Goal: Task Accomplishment & Management: Complete application form

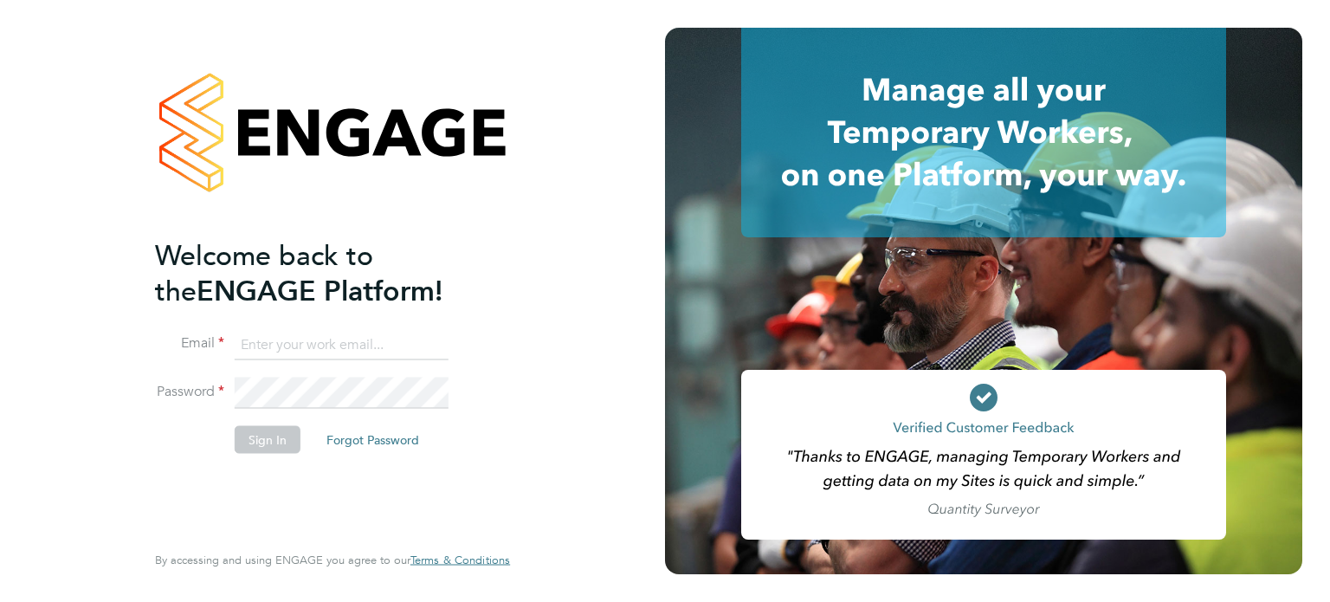
type input "[PERSON_NAME][EMAIL_ADDRESS][PERSON_NAME][DOMAIN_NAME]"
click at [294, 436] on button "Sign In" at bounding box center [268, 439] width 66 height 28
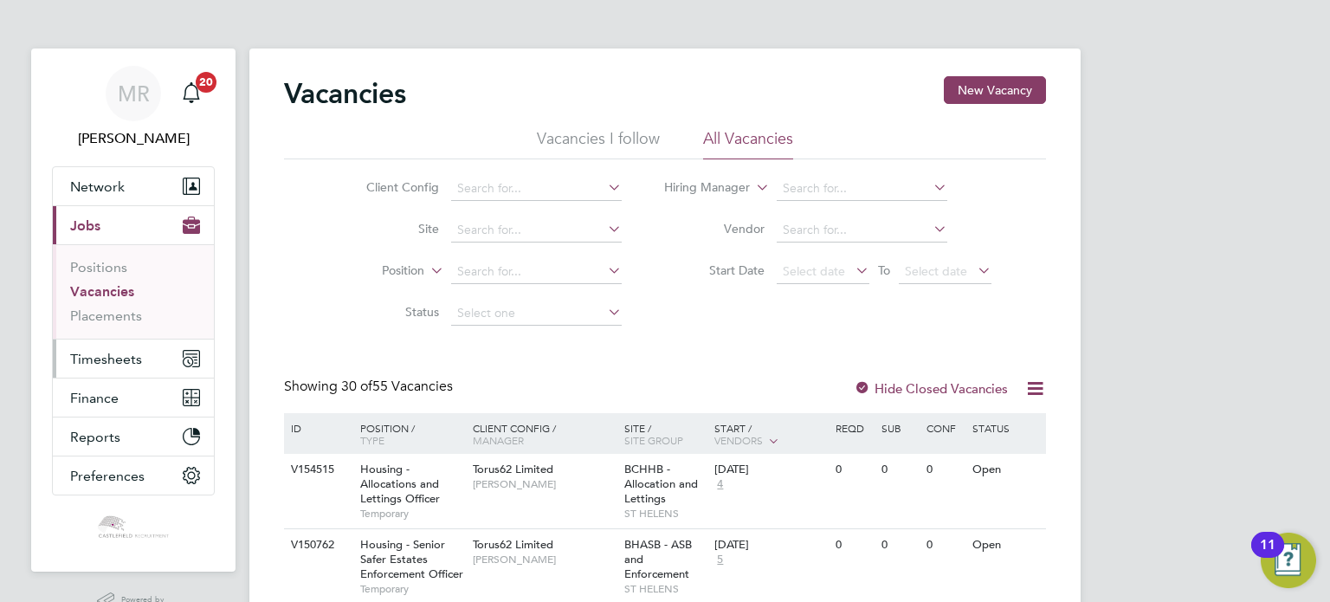
click at [120, 364] on span "Timesheets" at bounding box center [106, 359] width 72 height 16
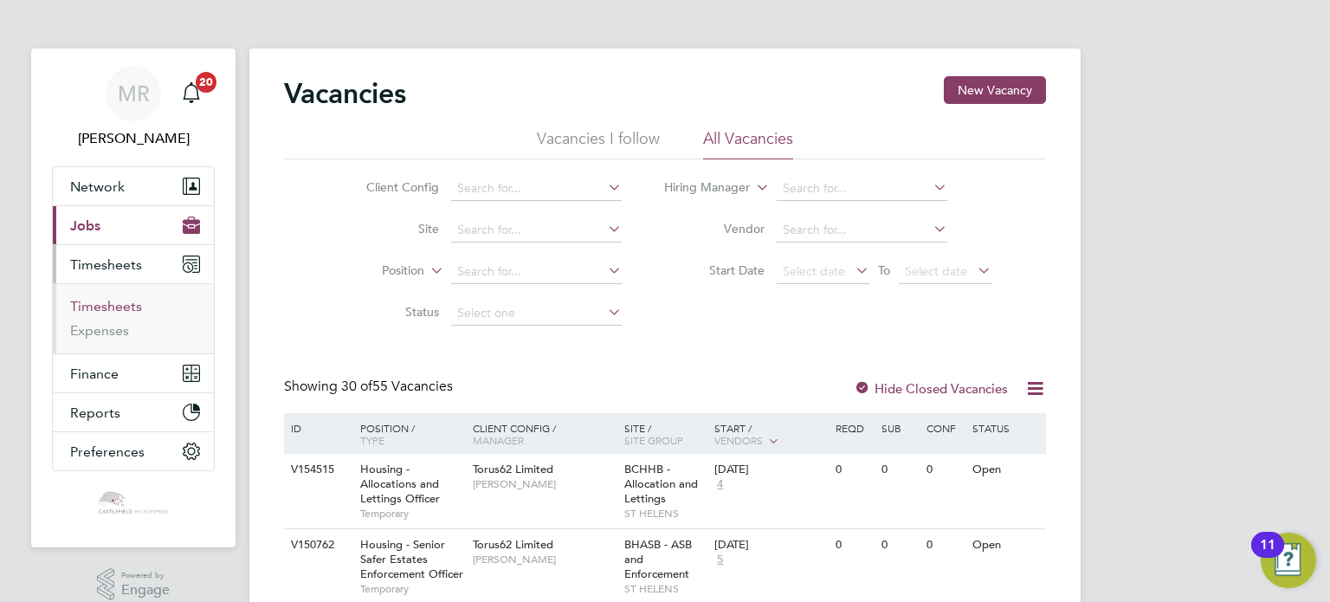
click at [117, 301] on link "Timesheets" at bounding box center [106, 306] width 72 height 16
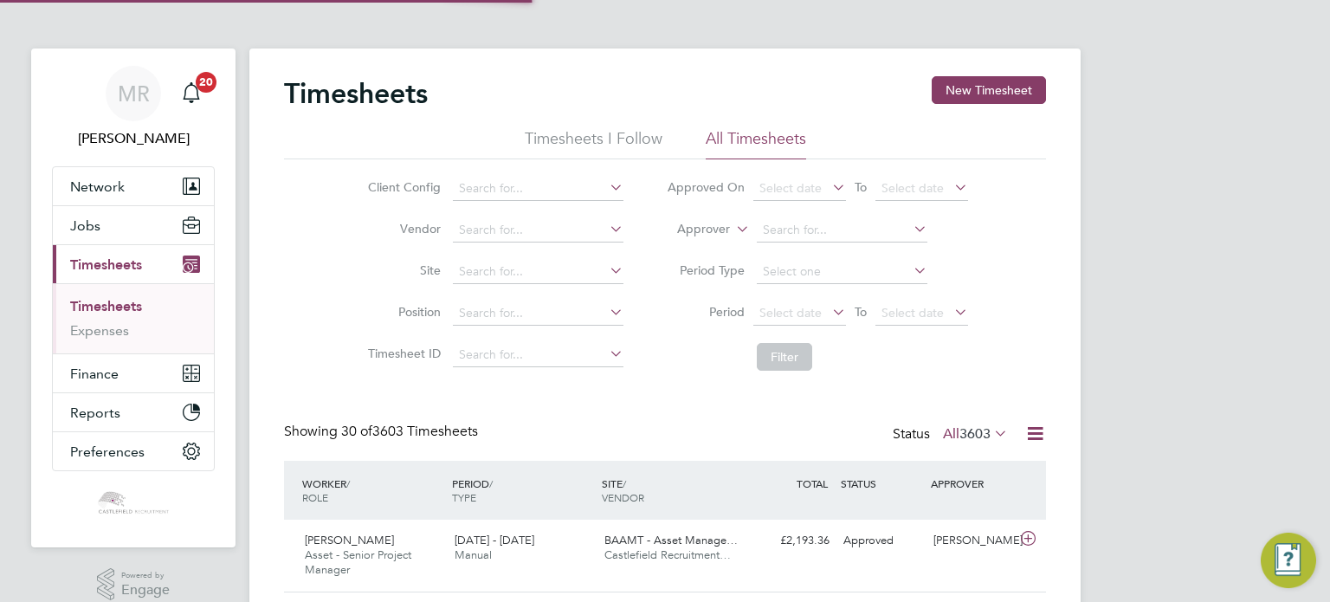
click at [122, 245] on button "Current page: Timesheets" at bounding box center [133, 264] width 161 height 38
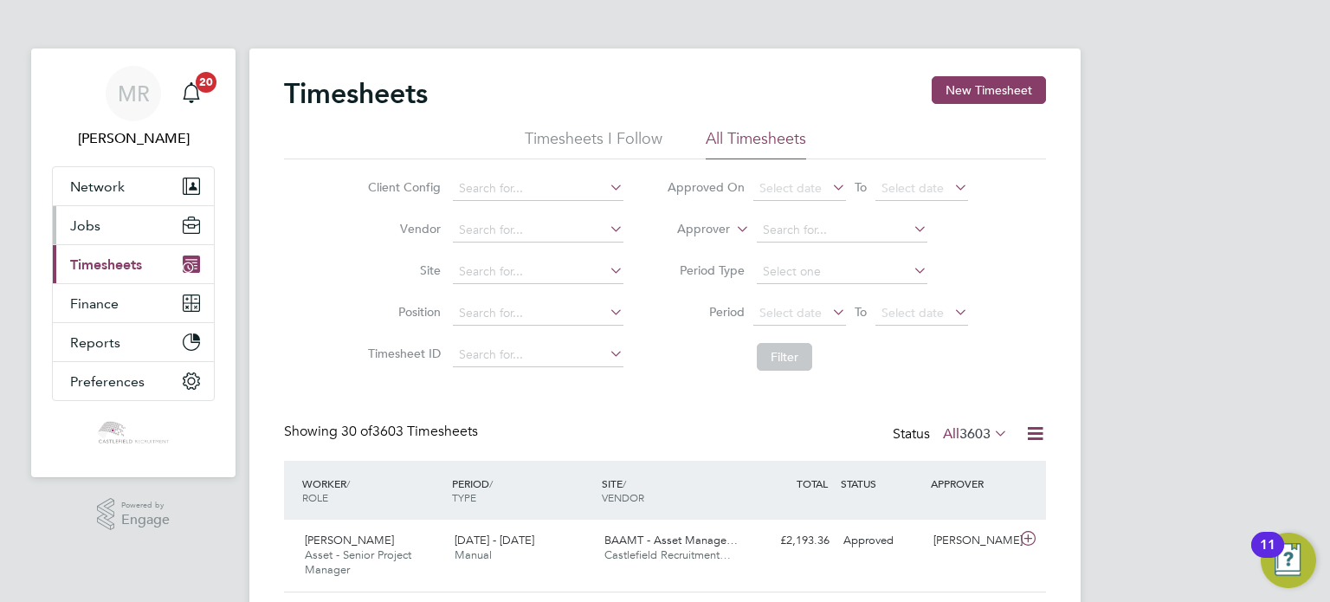
click at [132, 237] on button "Jobs" at bounding box center [133, 225] width 161 height 38
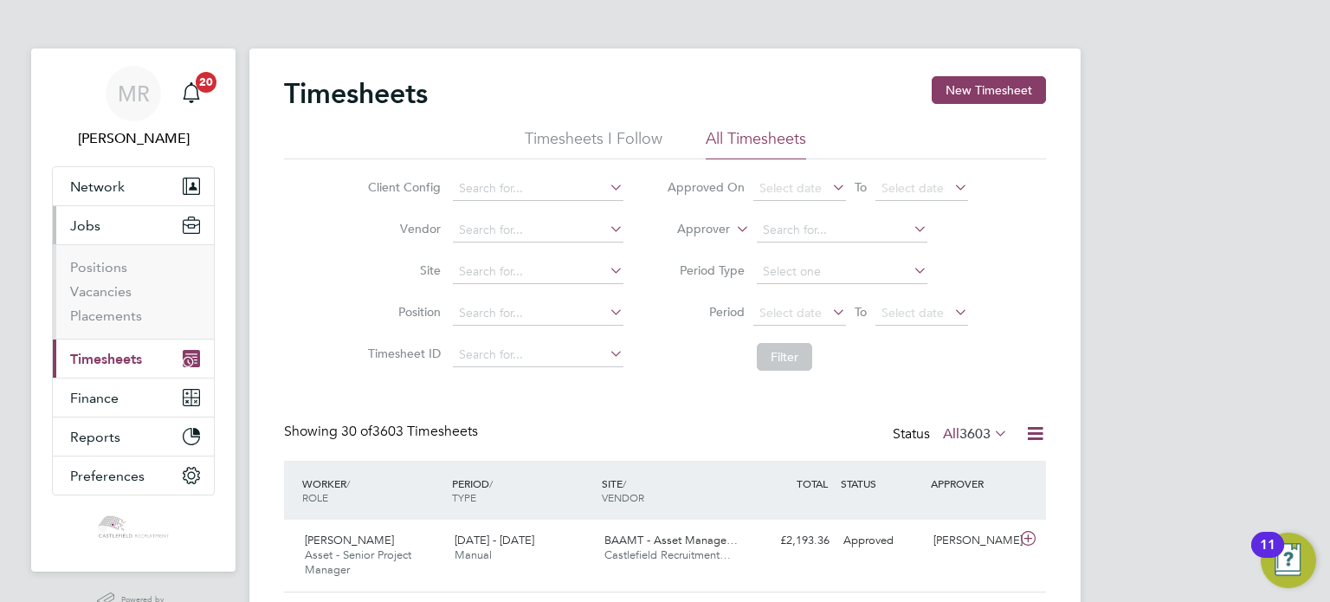
click at [125, 333] on ul "Positions Vacancies Placements" at bounding box center [133, 291] width 161 height 94
click at [128, 341] on button "Current page: Timesheets" at bounding box center [133, 359] width 161 height 38
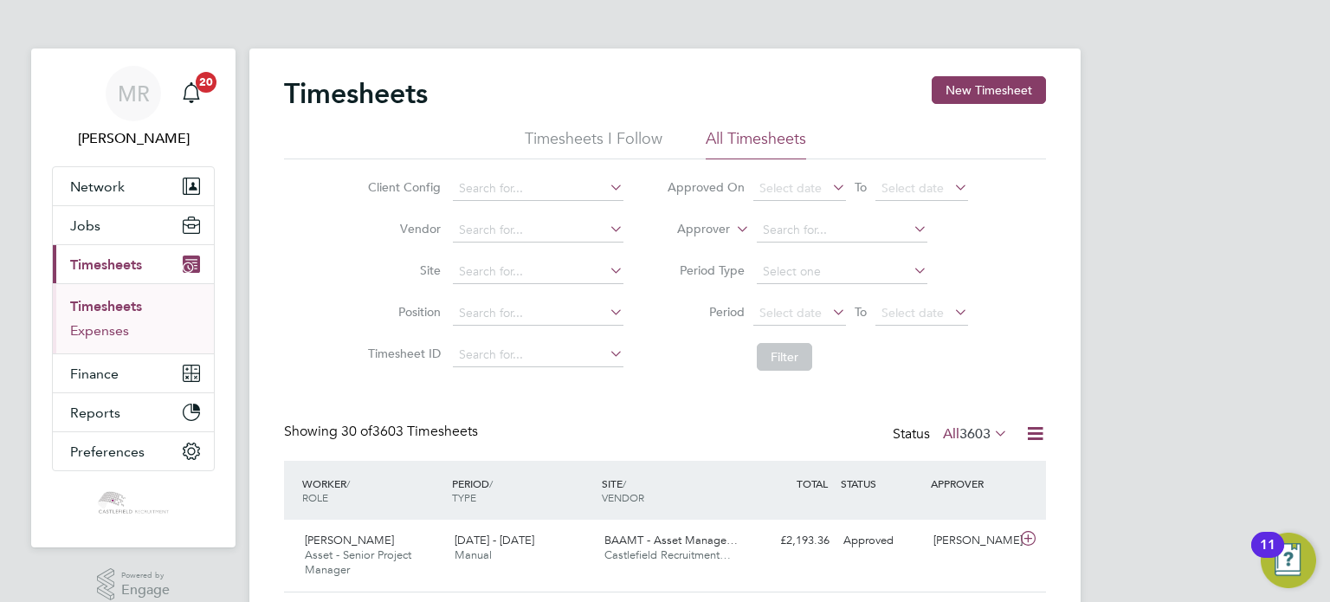
click at [124, 337] on link "Expenses" at bounding box center [99, 330] width 59 height 16
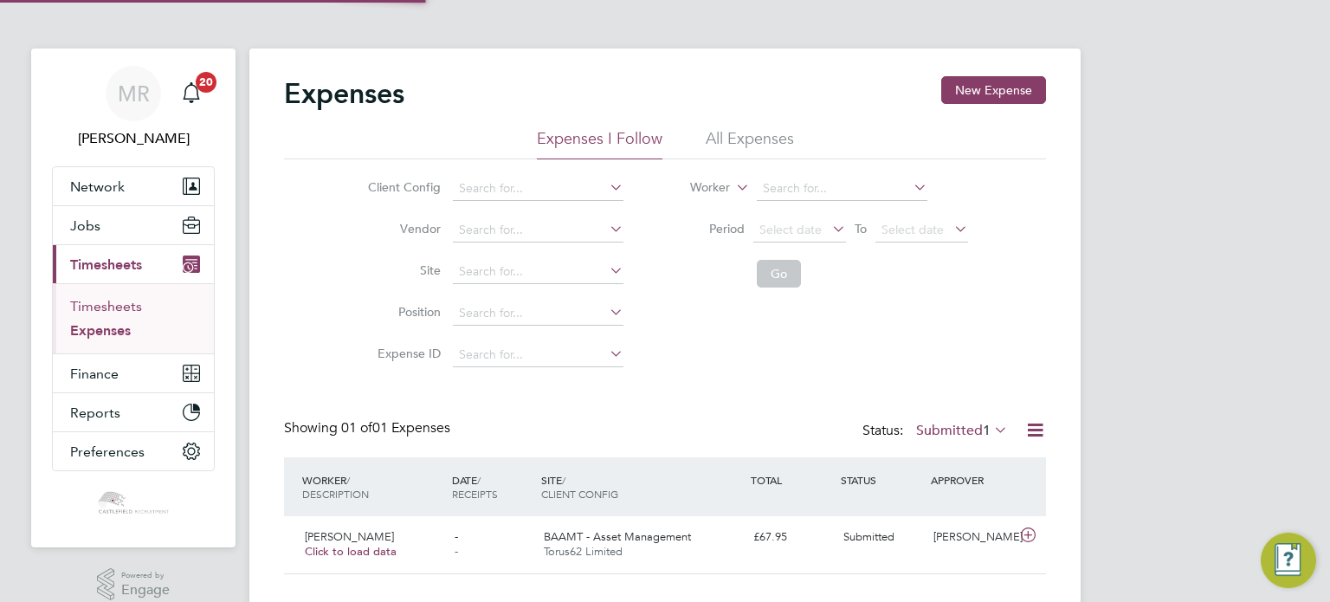
click at [118, 308] on link "Timesheets" at bounding box center [106, 306] width 72 height 16
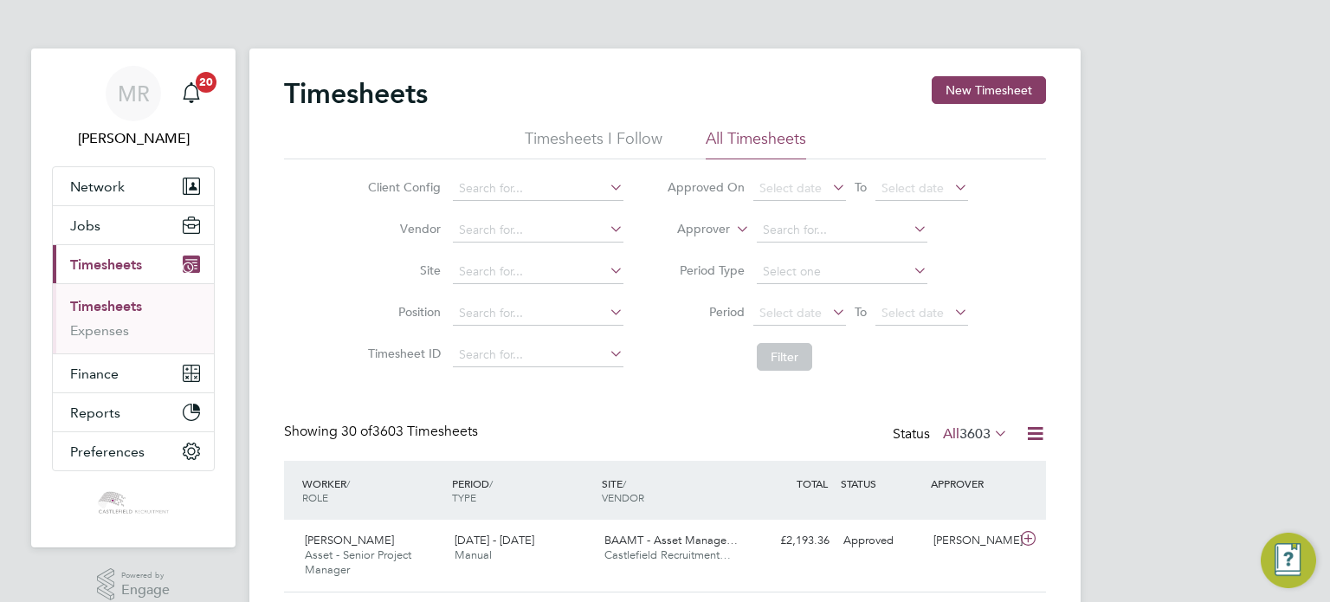
click at [118, 267] on span "Timesheets" at bounding box center [106, 264] width 72 height 16
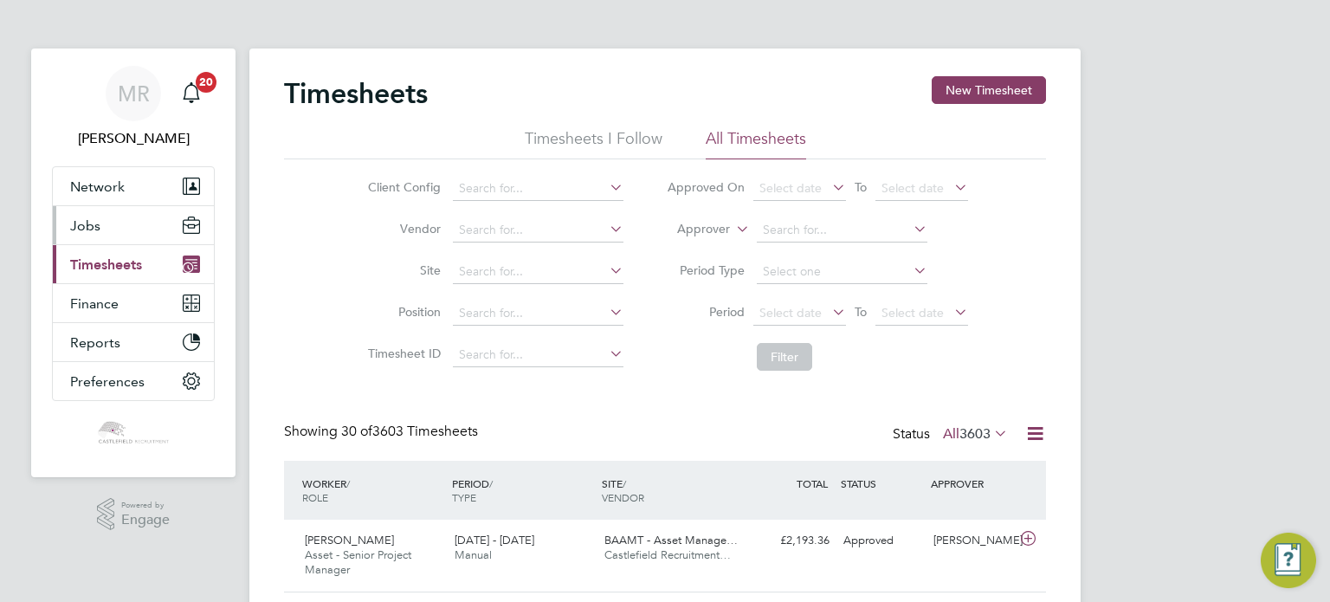
click at [107, 214] on button "Jobs" at bounding box center [133, 225] width 161 height 38
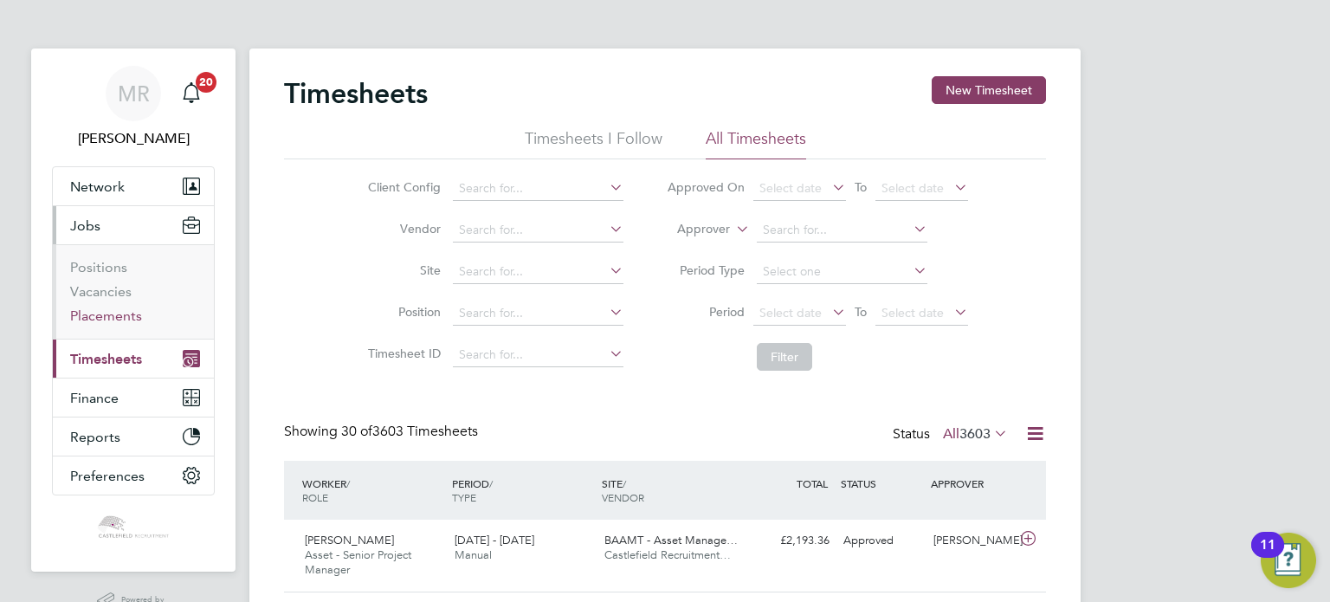
click at [109, 313] on link "Placements" at bounding box center [106, 315] width 72 height 16
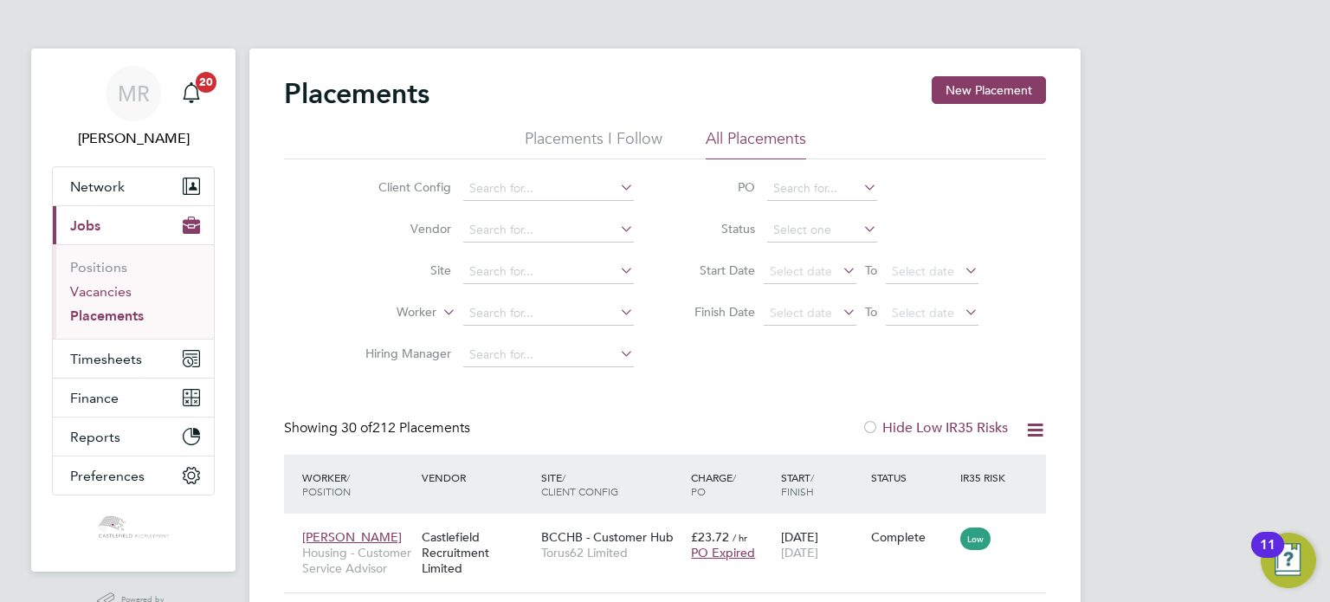
click at [106, 296] on link "Vacancies" at bounding box center [100, 291] width 61 height 16
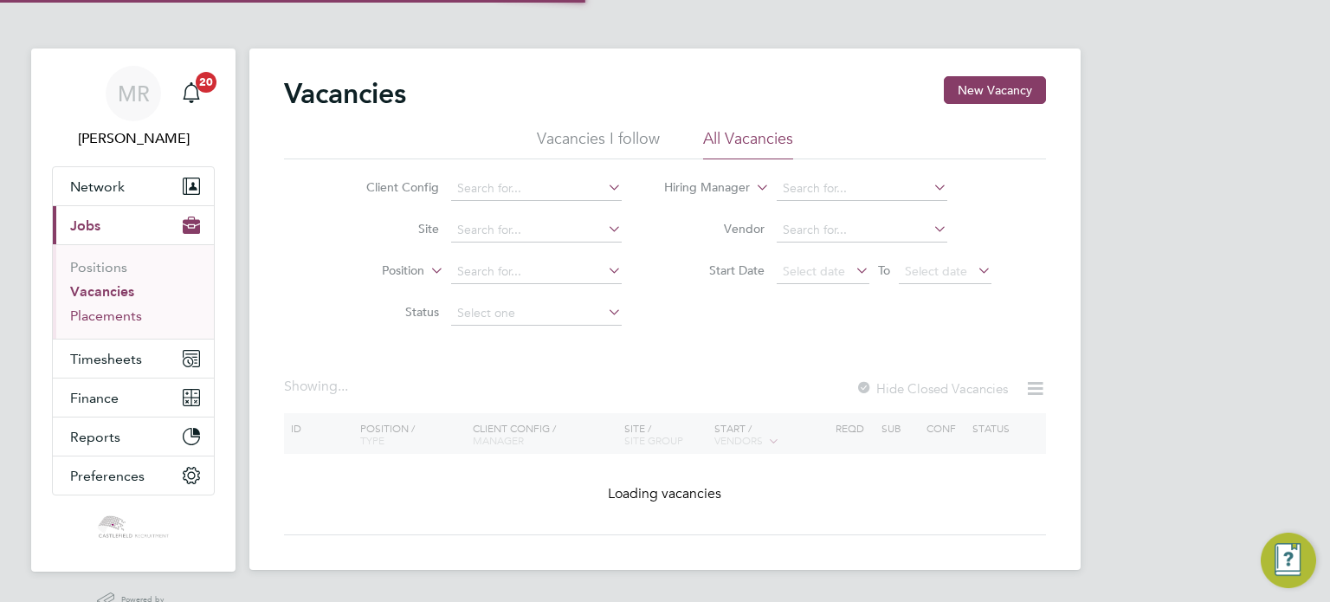
click at [107, 318] on link "Placements" at bounding box center [106, 315] width 72 height 16
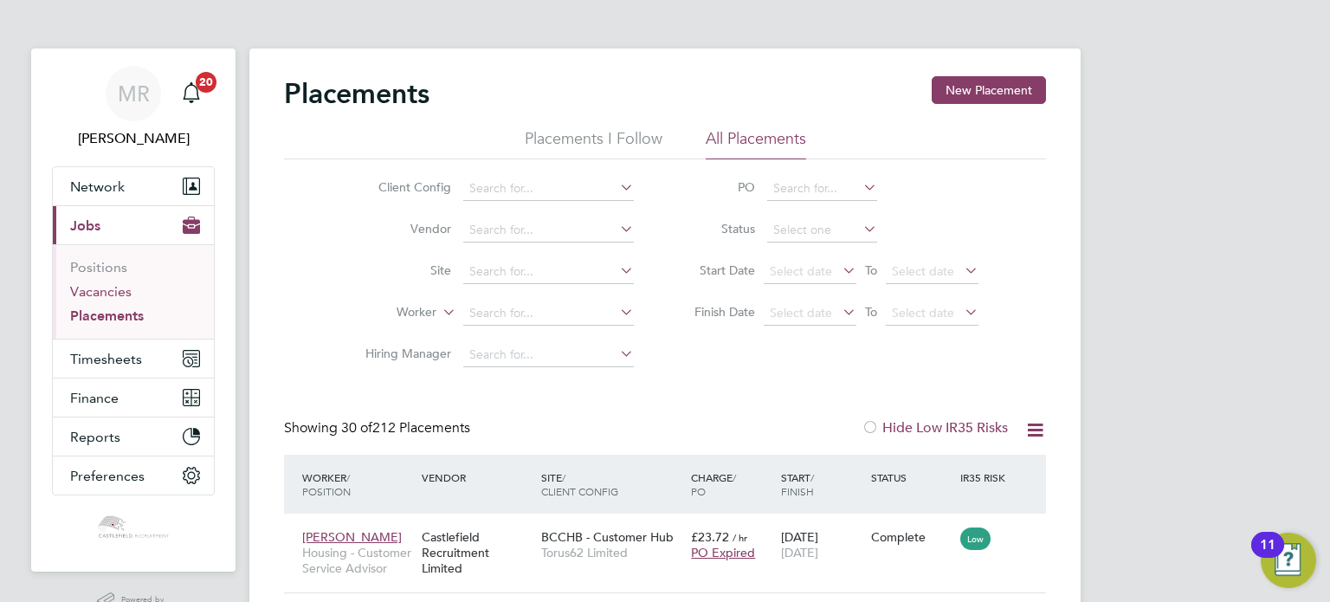
click at [124, 287] on link "Vacancies" at bounding box center [100, 291] width 61 height 16
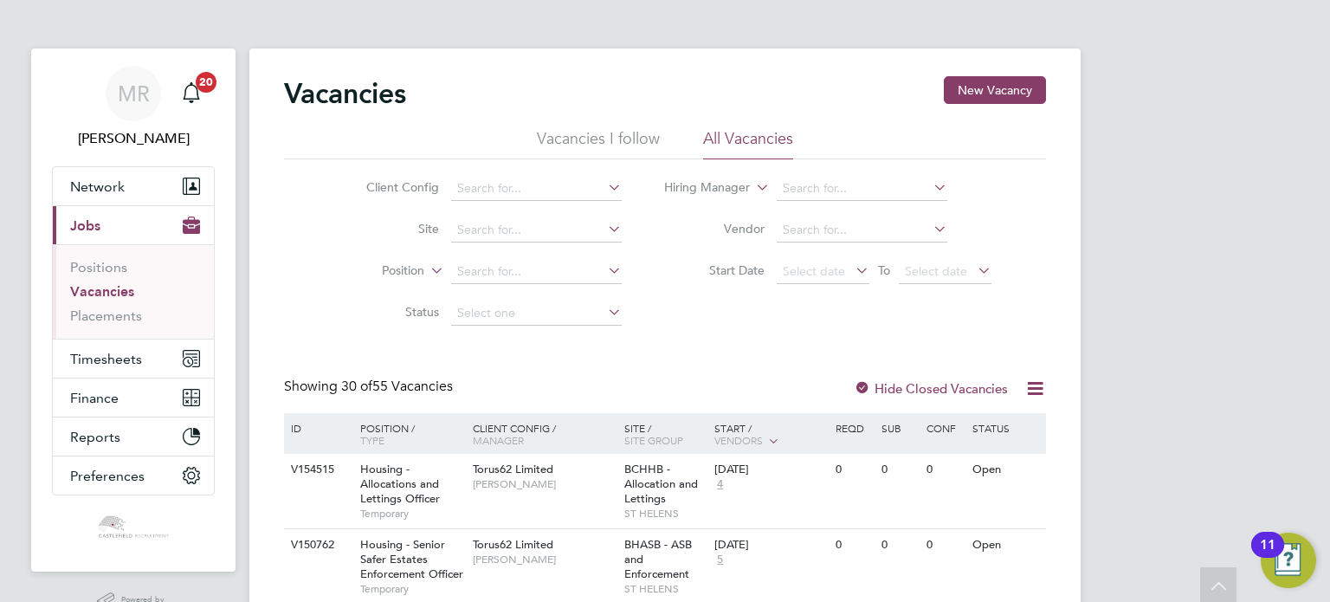
drag, startPoint x: 450, startPoint y: 200, endPoint x: 428, endPoint y: 99, distance: 103.8
click at [308, 422] on div "ID" at bounding box center [317, 427] width 61 height 29
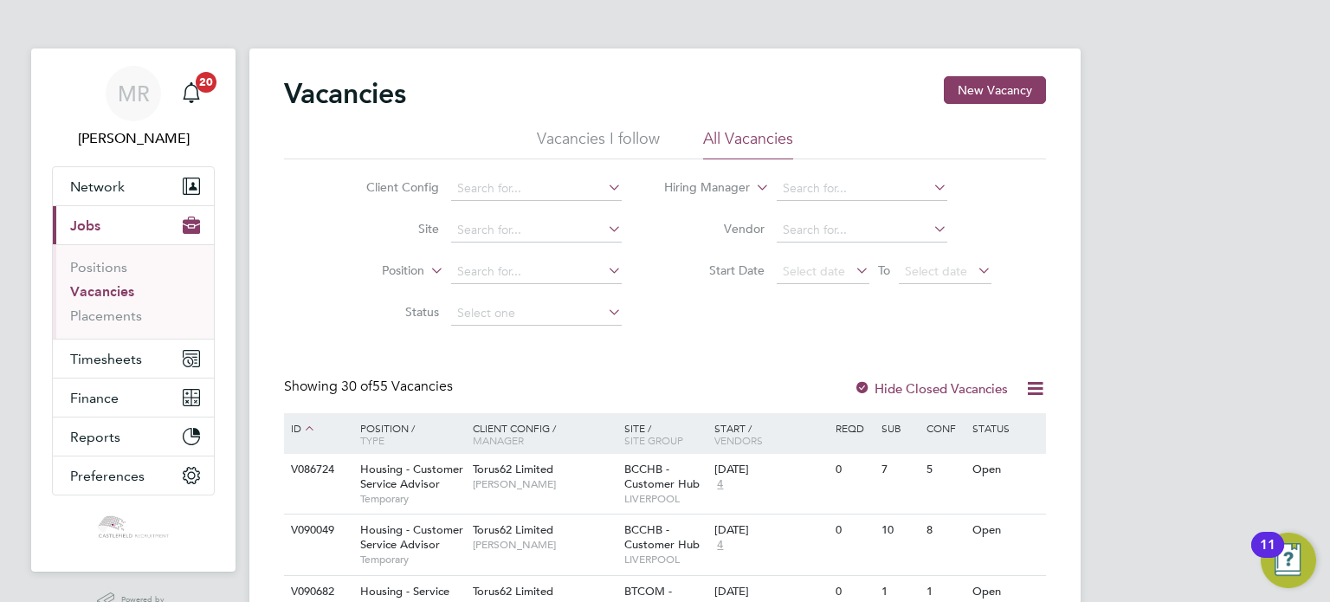
click at [314, 422] on icon at bounding box center [309, 428] width 16 height 16
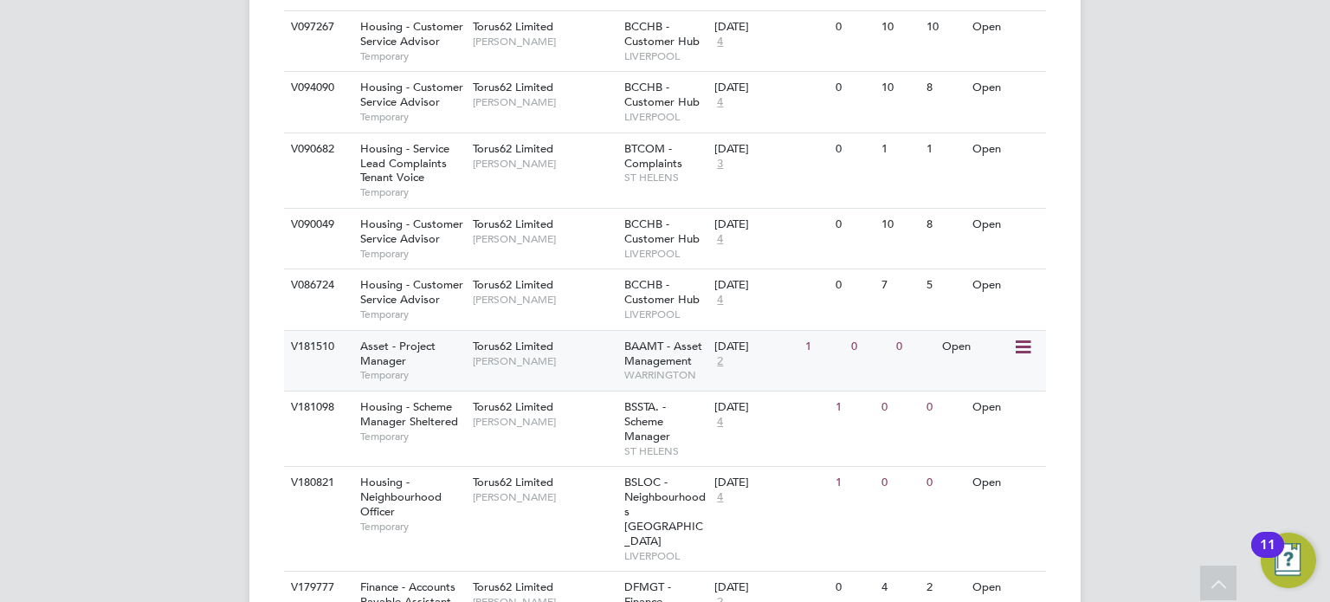
click at [378, 339] on span "Asset - Project Manager" at bounding box center [397, 353] width 75 height 29
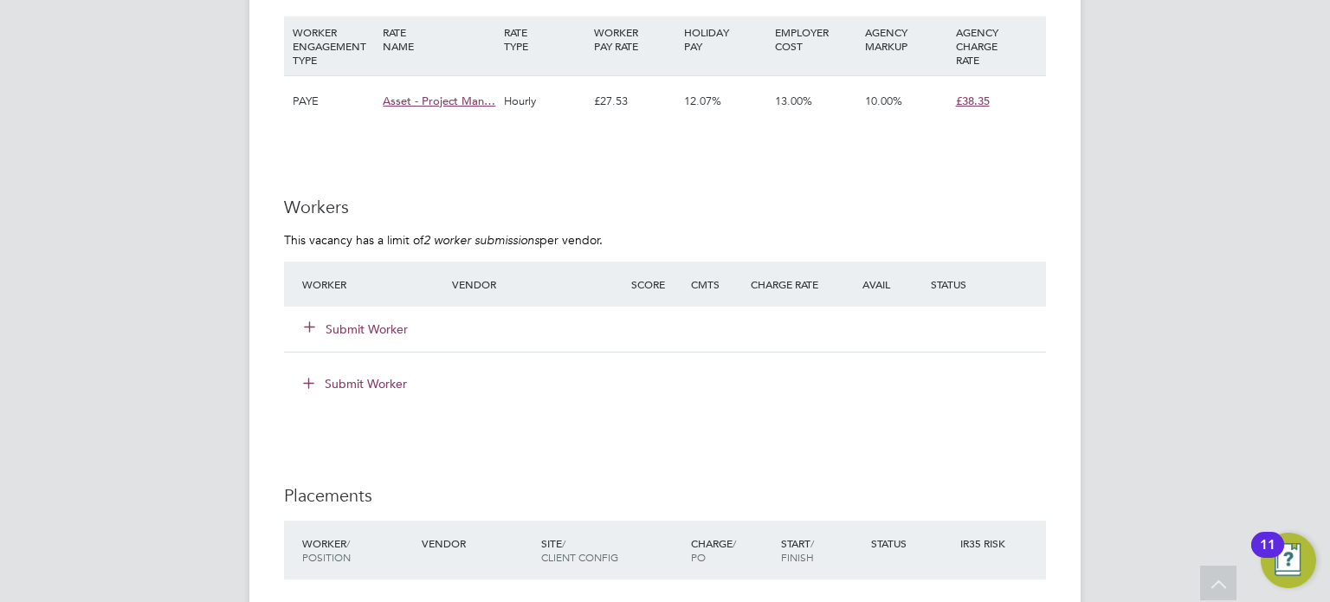
scroll to position [1034, 0]
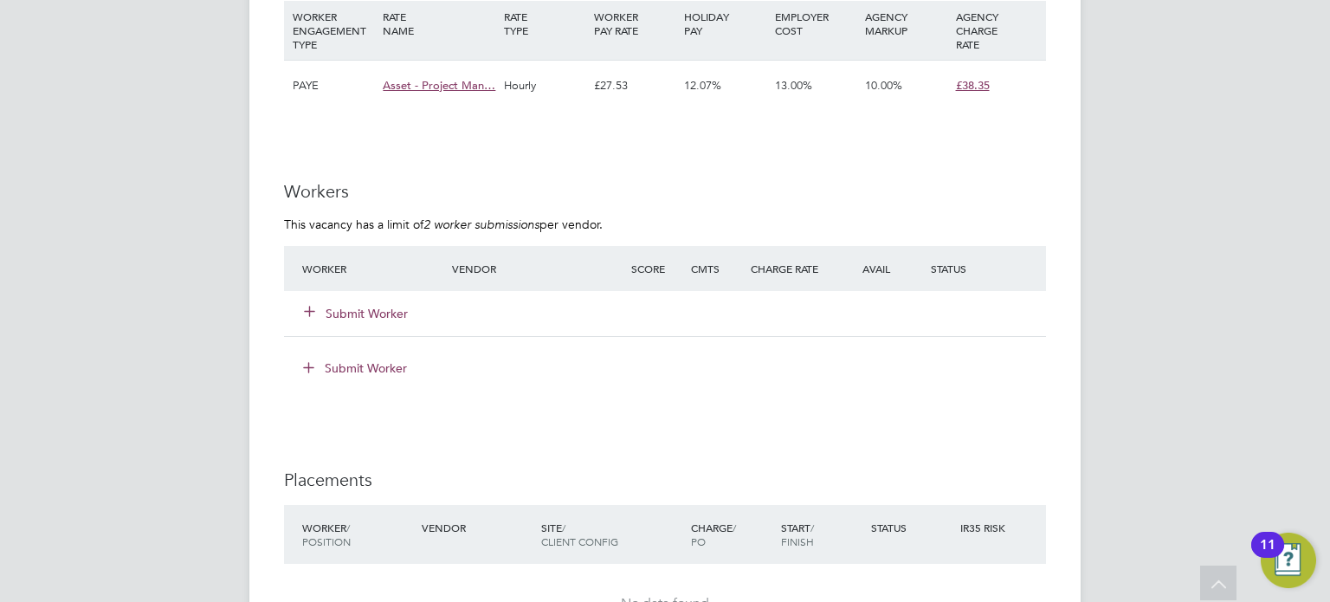
click at [356, 301] on div "Submit Worker" at bounding box center [387, 313] width 179 height 31
click at [373, 307] on button "Submit Worker" at bounding box center [357, 313] width 104 height 17
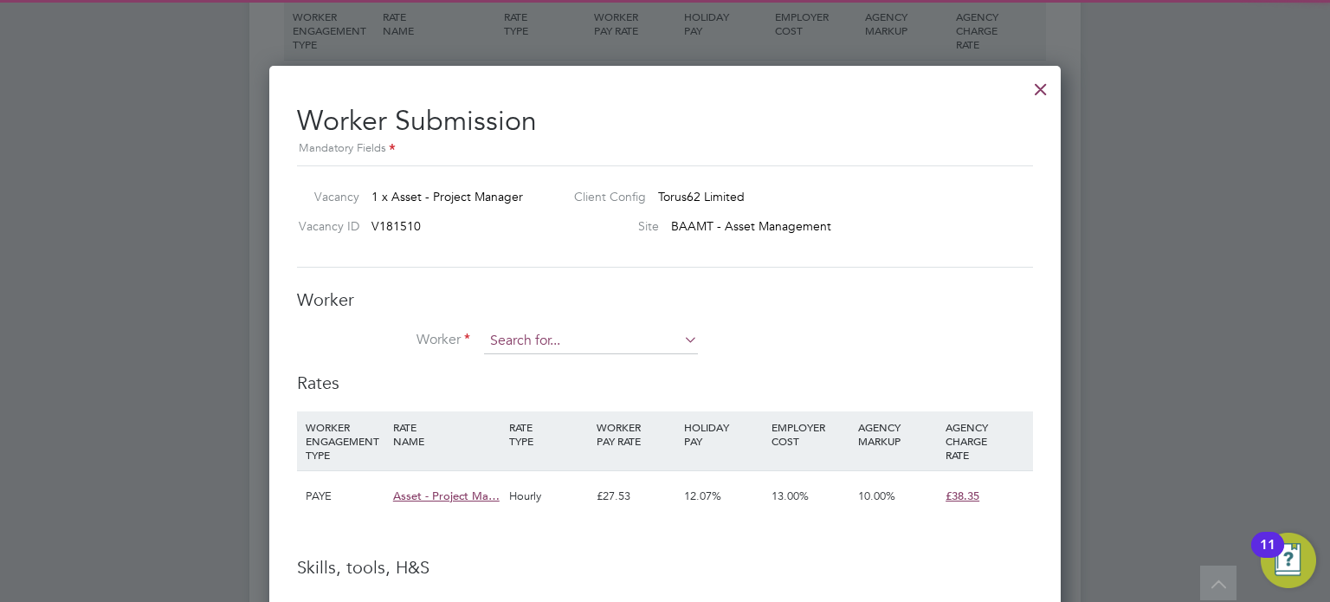
click at [502, 346] on input at bounding box center [591, 341] width 214 height 26
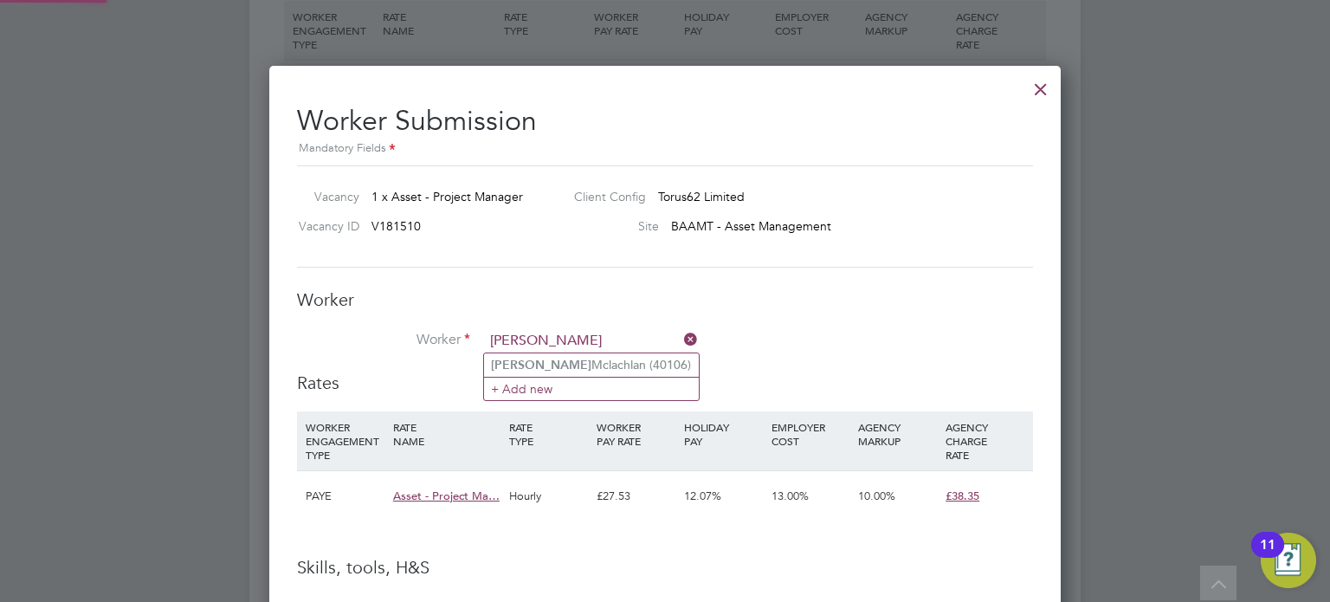
click at [534, 371] on li "Simon Mclachlan (40106)" at bounding box center [591, 364] width 215 height 23
type input "Simon Mclachlan (40106)"
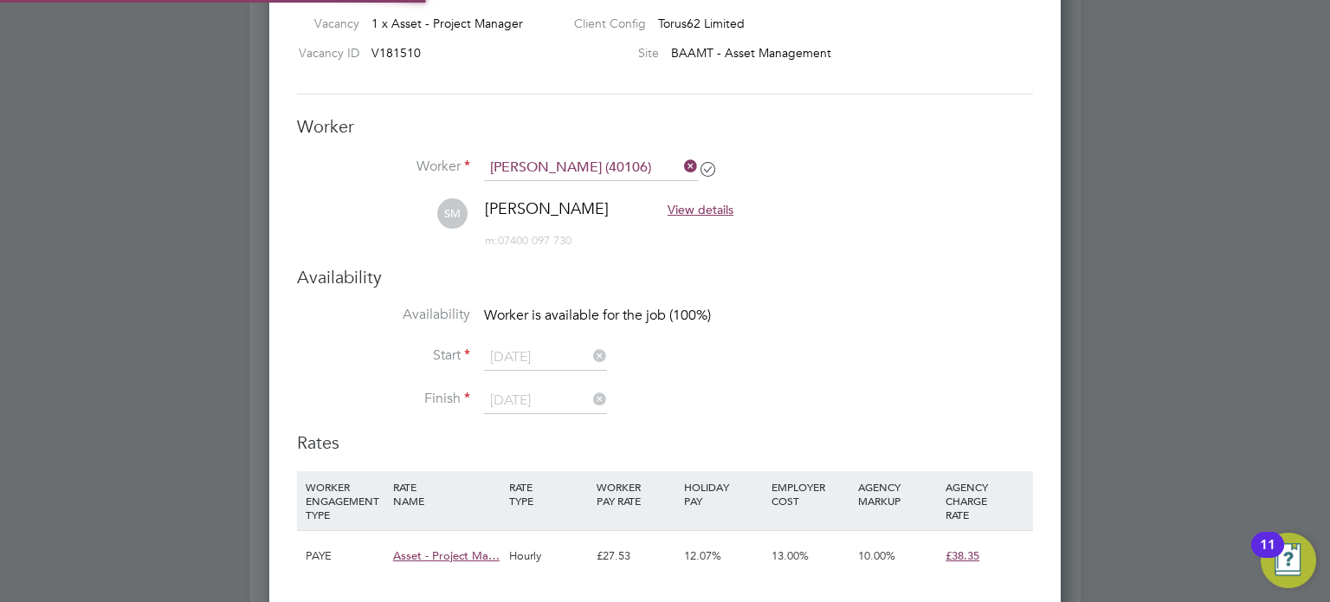
scroll to position [1458, 792]
type input "20 Oct 2025"
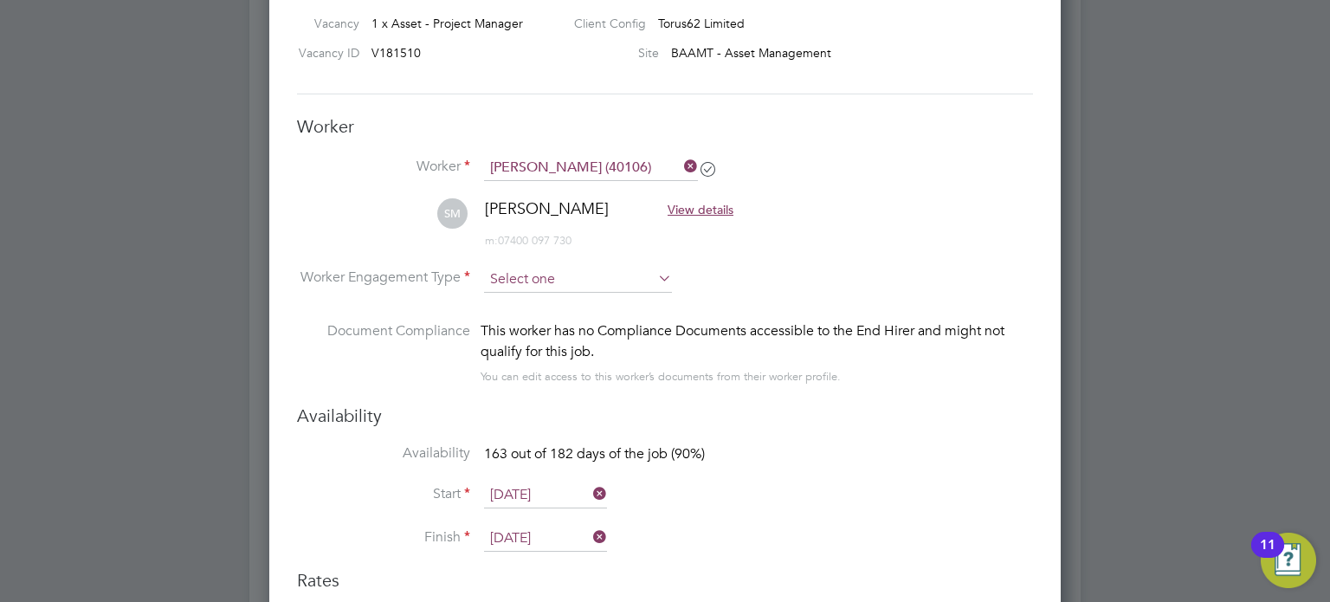
click at [537, 275] on input at bounding box center [578, 280] width 188 height 26
click at [544, 320] on li "PAYE" at bounding box center [578, 324] width 189 height 23
type input "PAYE"
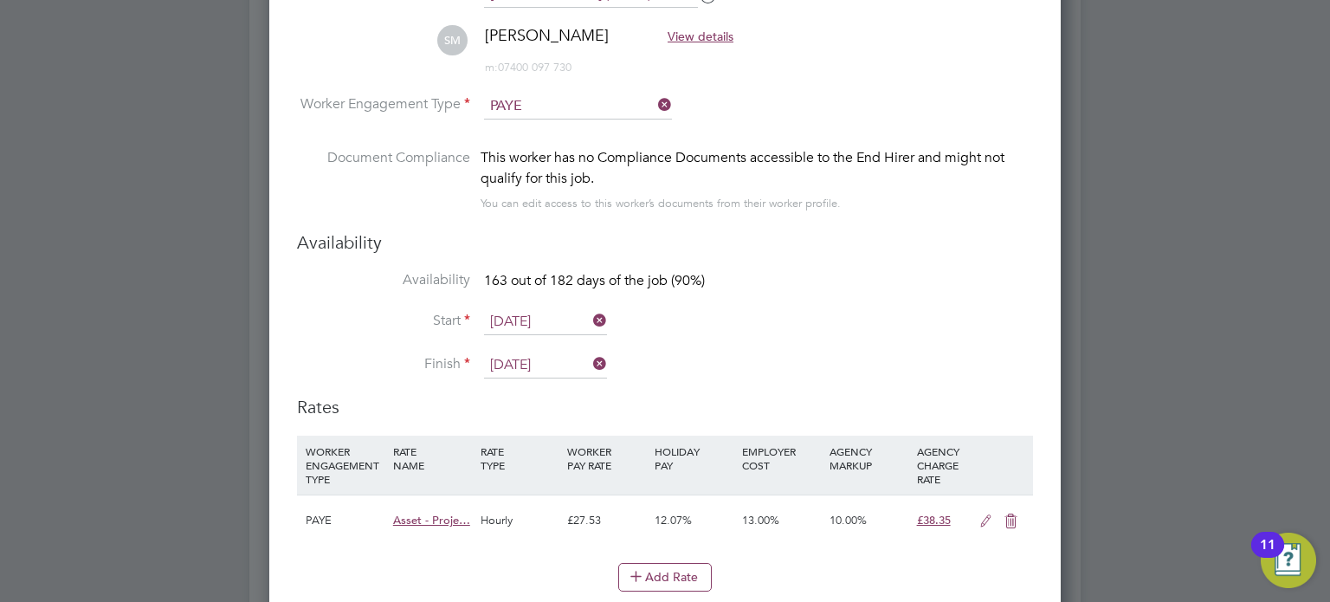
click at [527, 323] on input "20 Oct 2025" at bounding box center [545, 322] width 123 height 26
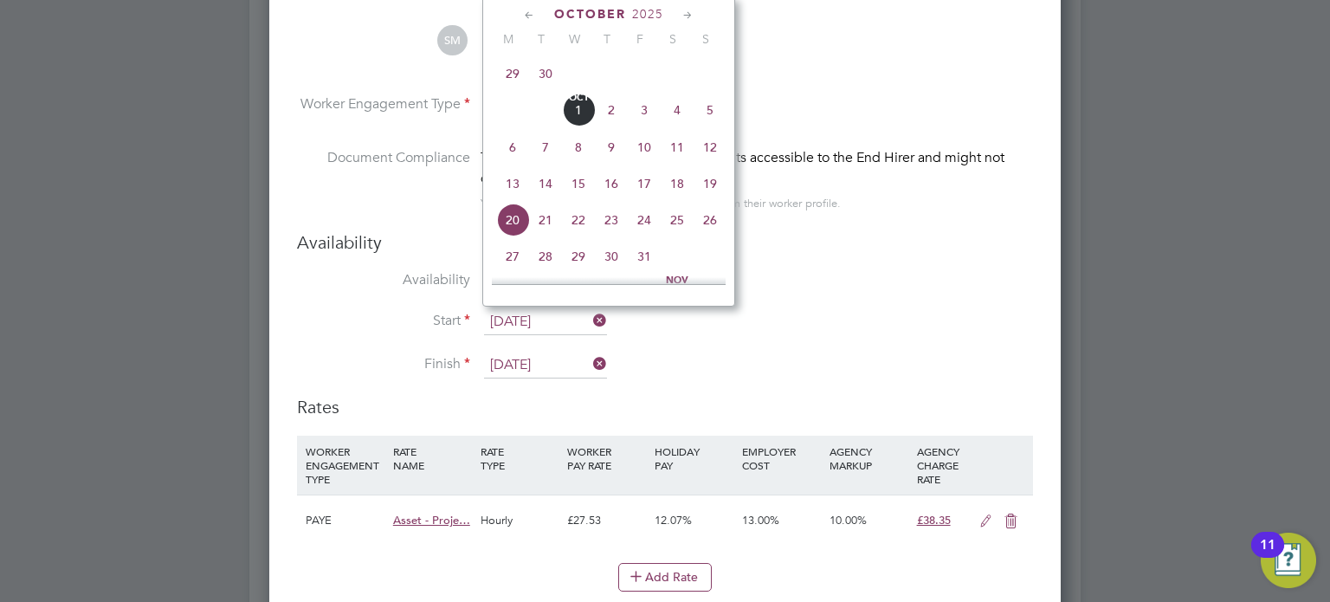
click at [590, 118] on span "Oct 1" at bounding box center [578, 110] width 33 height 33
type input "01 Oct 2025"
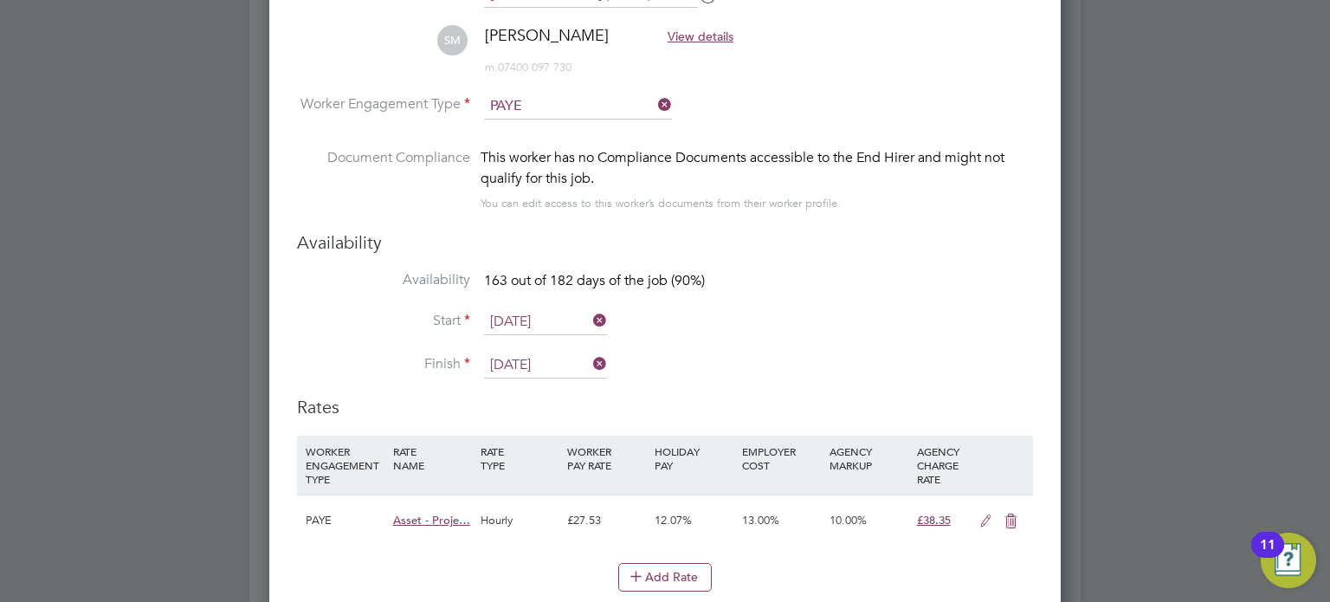
click at [546, 354] on input "31 Mar 2026" at bounding box center [545, 365] width 123 height 26
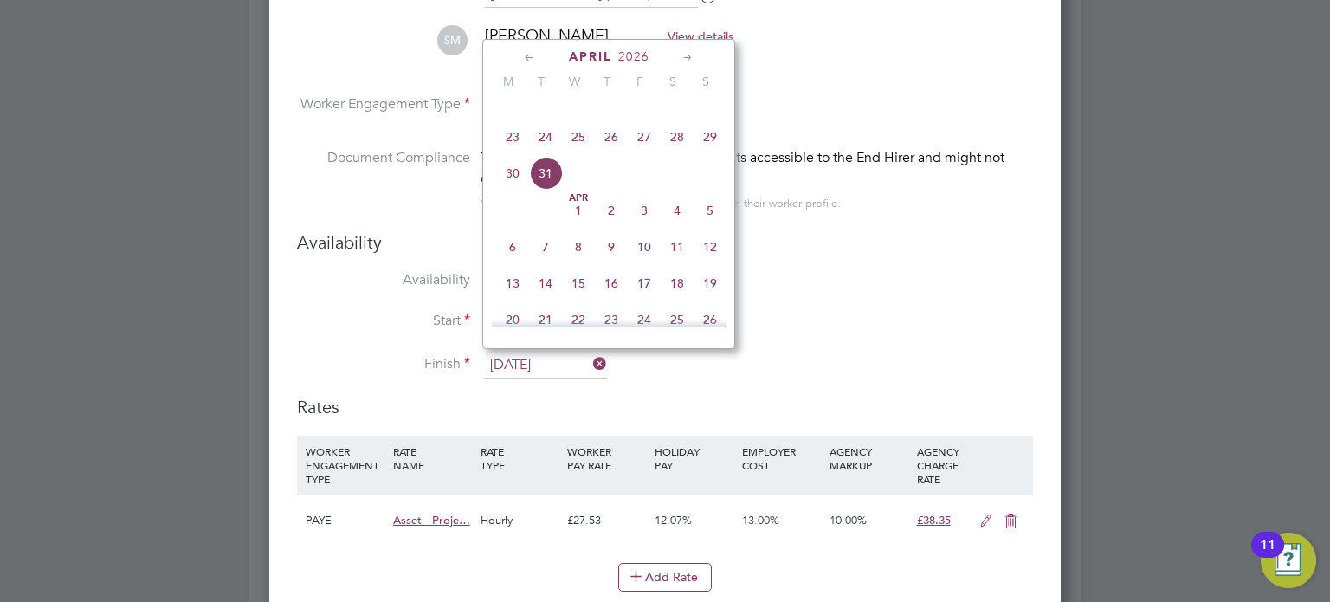
drag, startPoint x: 1110, startPoint y: 277, endPoint x: 1096, endPoint y: 283, distance: 15.9
click at [1098, 283] on div at bounding box center [665, 301] width 1330 height 602
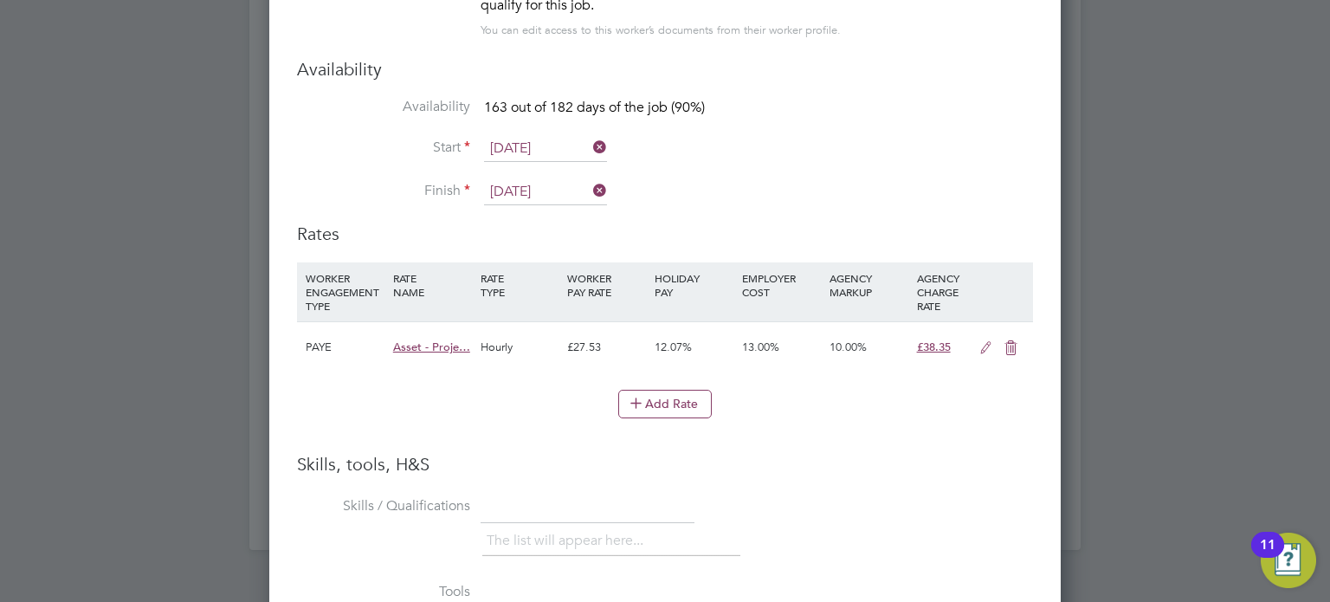
click at [980, 341] on icon at bounding box center [986, 348] width 22 height 14
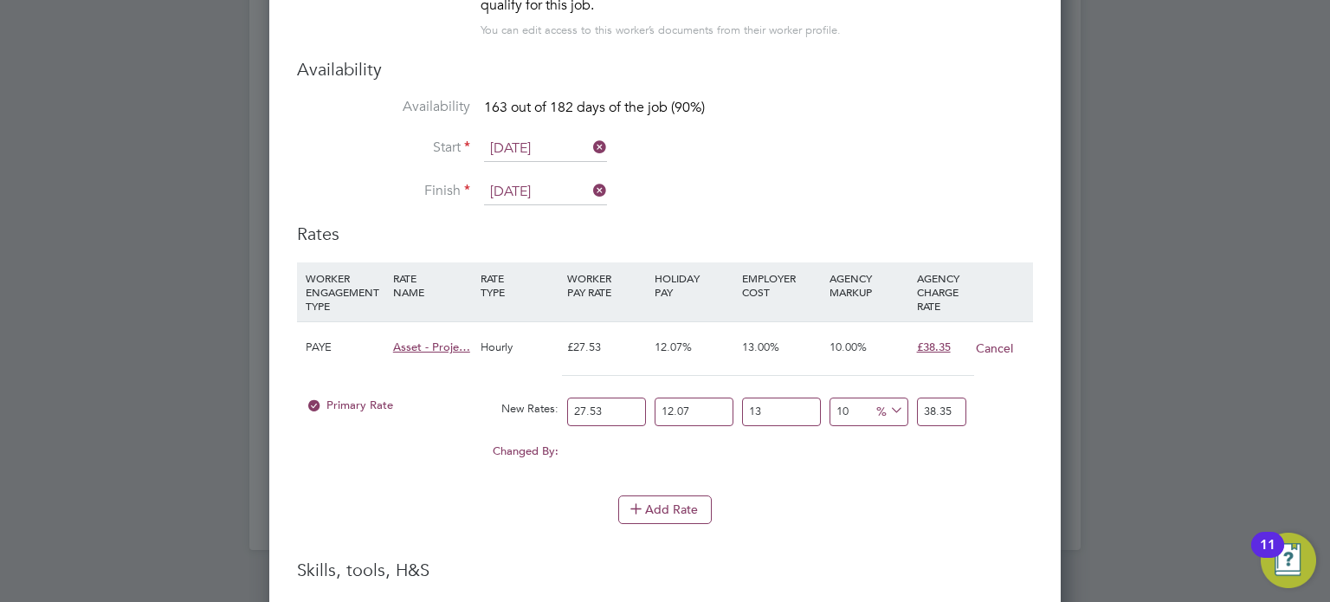
drag, startPoint x: 630, startPoint y: 404, endPoint x: 525, endPoint y: 391, distance: 105.5
click at [527, 392] on div "Primary Rate New Rates: 27.53 12.07 n/a 13 n/a 10 0 % 38.35" at bounding box center [665, 412] width 736 height 46
type input "0"
drag, startPoint x: 719, startPoint y: 397, endPoint x: 634, endPoint y: 401, distance: 85.0
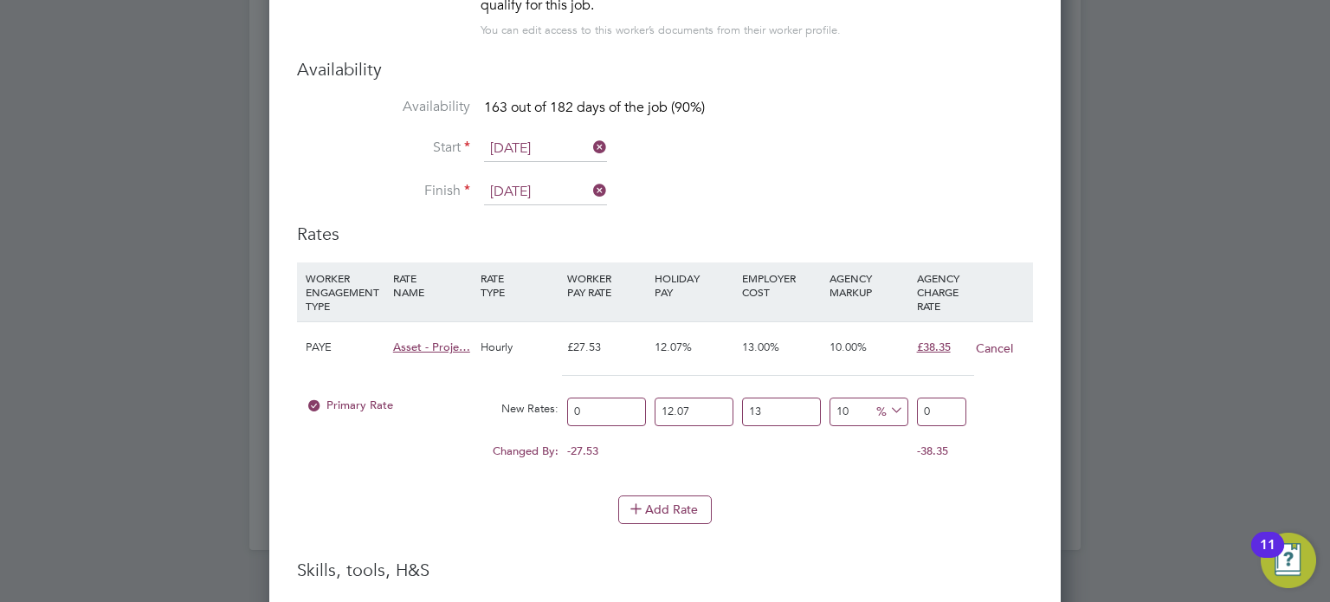
click at [630, 398] on div "Primary Rate New Rates: 0 12.07 n/a 13 n/a 10 0 % 0" at bounding box center [665, 412] width 736 height 46
type input "0"
drag, startPoint x: 706, startPoint y: 405, endPoint x: 671, endPoint y: 403, distance: 34.7
click at [671, 403] on div "Primary Rate New Rates: 0 0 n/a 13 n/a 10 0 % 0" at bounding box center [665, 412] width 736 height 46
type input "0"
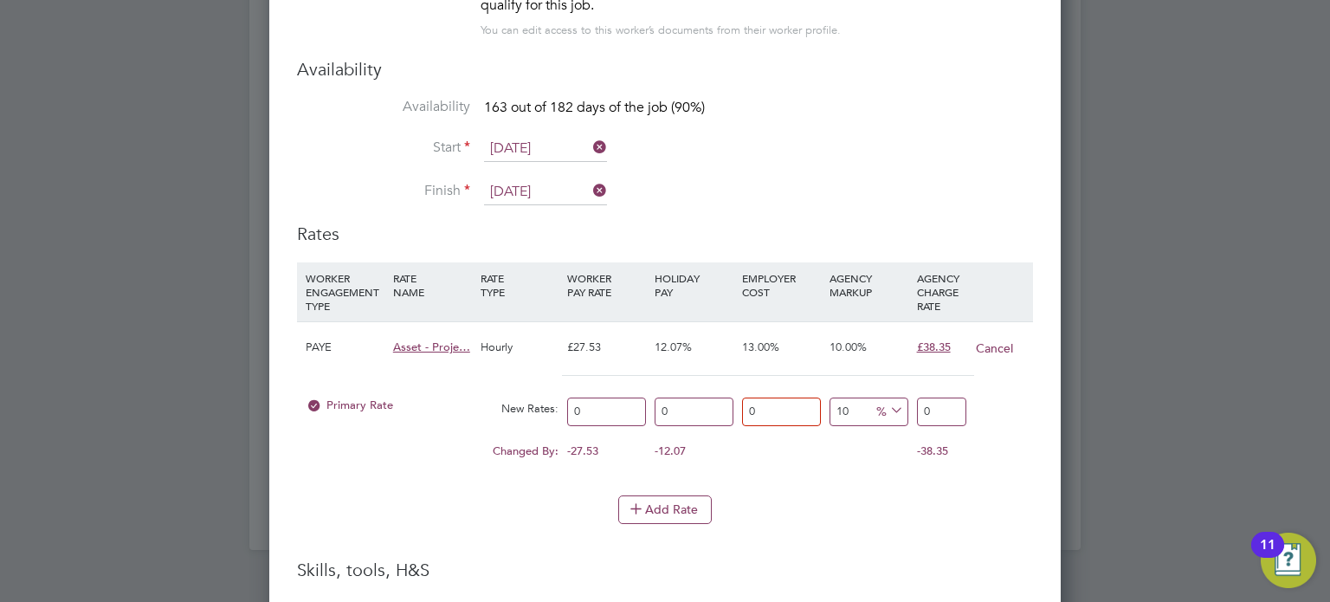
drag, startPoint x: 857, startPoint y: 404, endPoint x: 724, endPoint y: 394, distance: 133.8
click at [724, 394] on div "Primary Rate New Rates: 0 0 n/a 0 n/a 10 0 % 0" at bounding box center [665, 412] width 736 height 46
type input "0"
click at [615, 402] on input "0" at bounding box center [606, 412] width 79 height 29
type input "3"
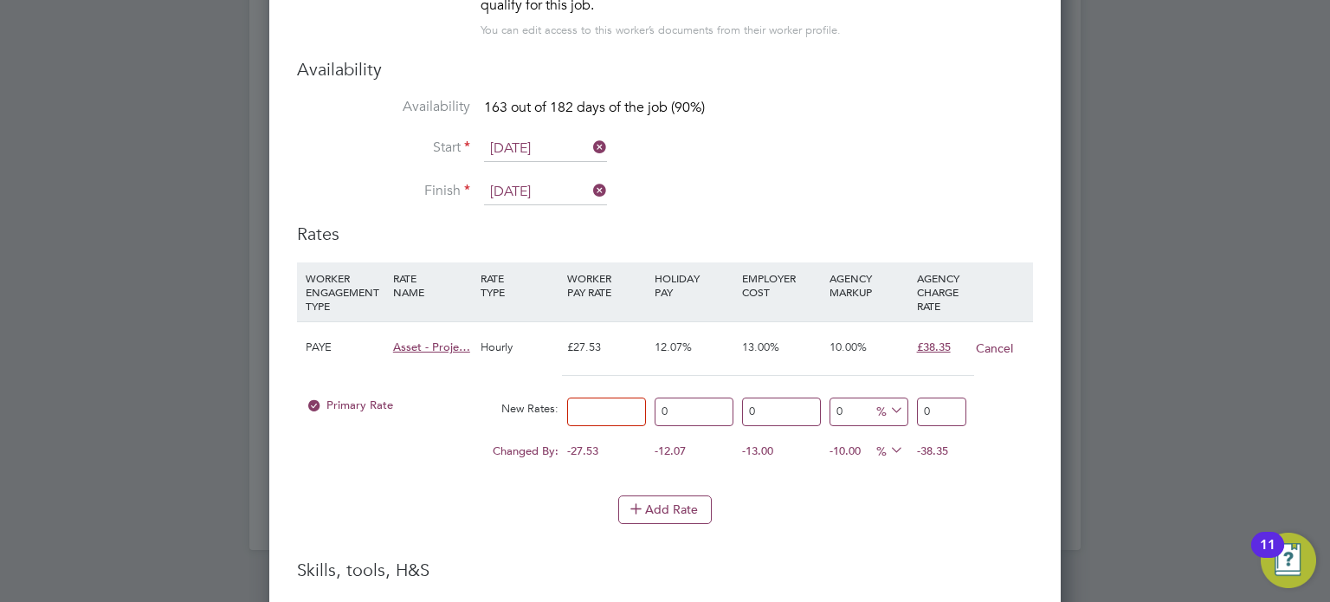
type input "3"
type input "36"
type input "36.2"
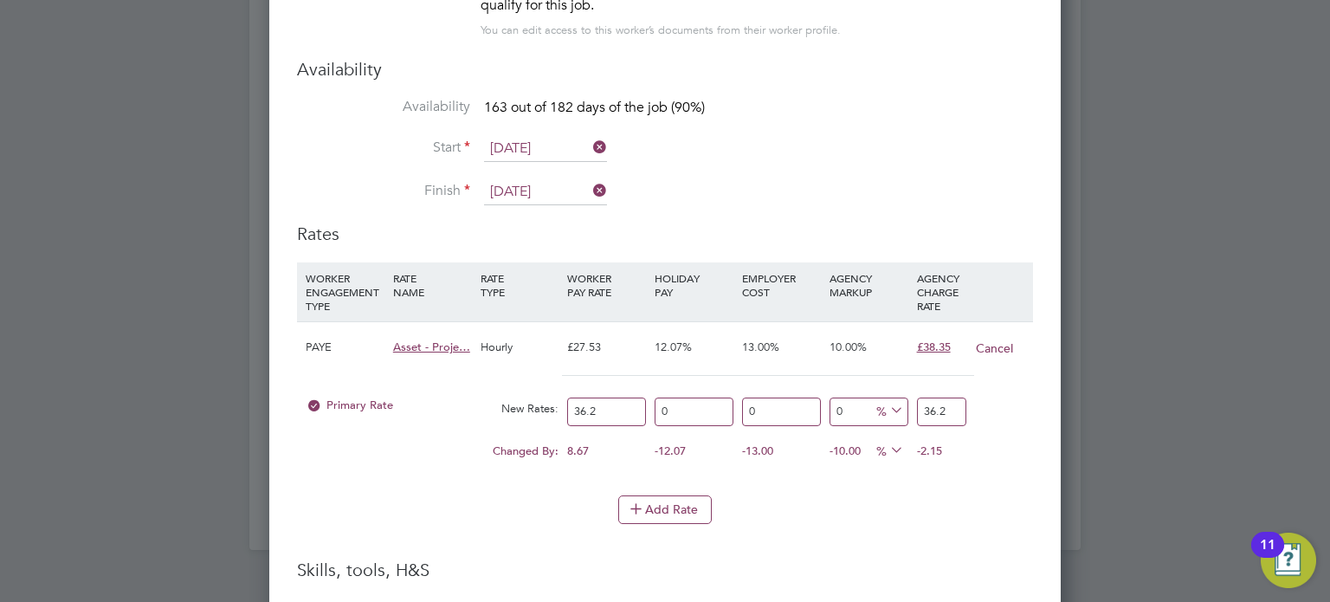
type input "36.27"
drag, startPoint x: 956, startPoint y: 398, endPoint x: 900, endPoint y: 400, distance: 56.4
click at [900, 400] on div "Primary Rate New Rates: 36.27 0 n/a 0 n/a 0 0 % 36.27" at bounding box center [665, 412] width 736 height 46
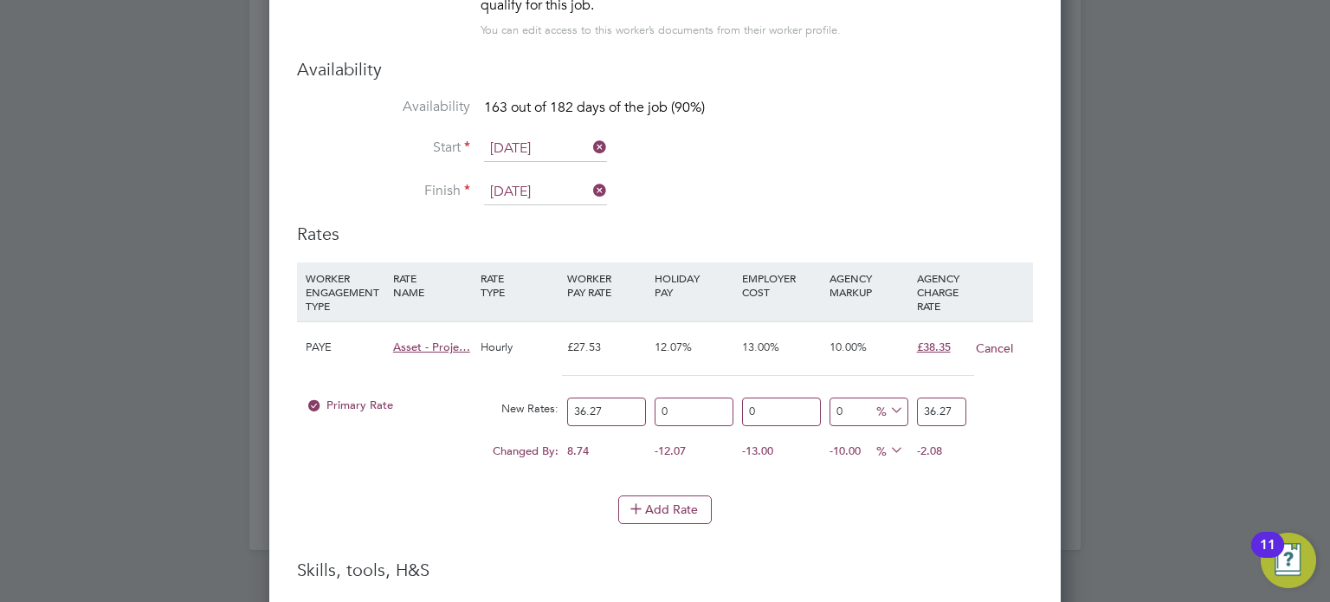
type input "-88.97160187482768"
type input "4"
type input "35.0978770333609"
type input "49"
type input "35.37358698649021"
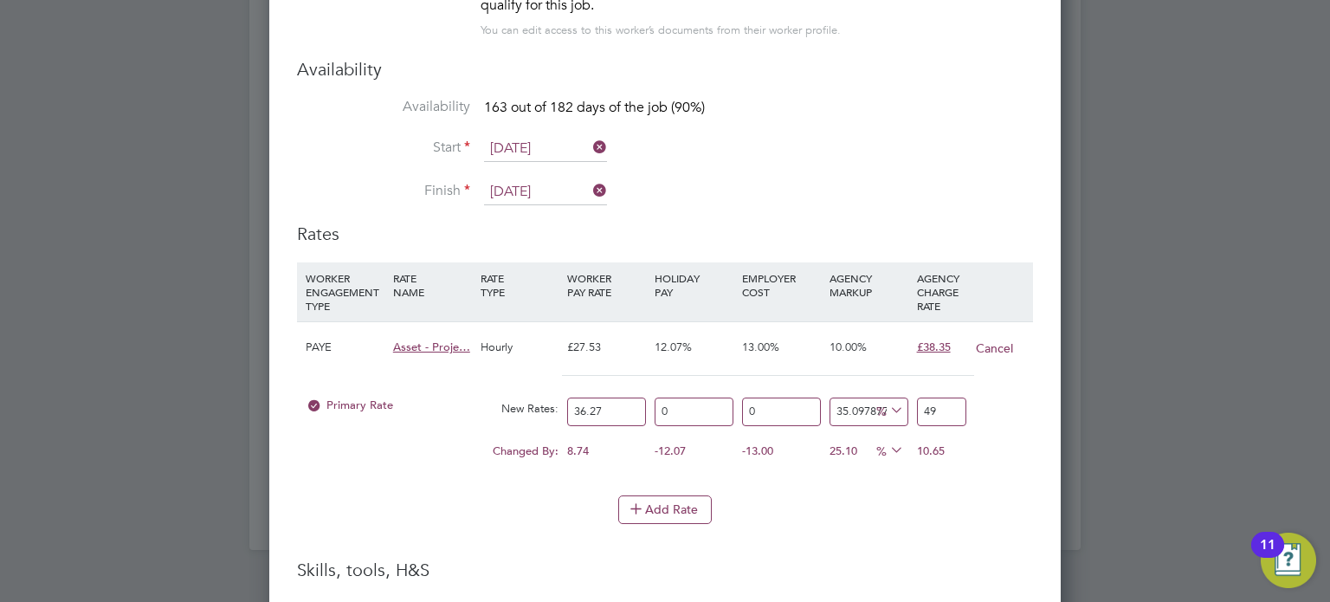
type input "49.1"
type input "35.56658395368073"
type input "49.17"
click at [972, 450] on div "10.82" at bounding box center [956, 451] width 87 height 33
drag, startPoint x: 611, startPoint y: 397, endPoint x: 550, endPoint y: 396, distance: 61.5
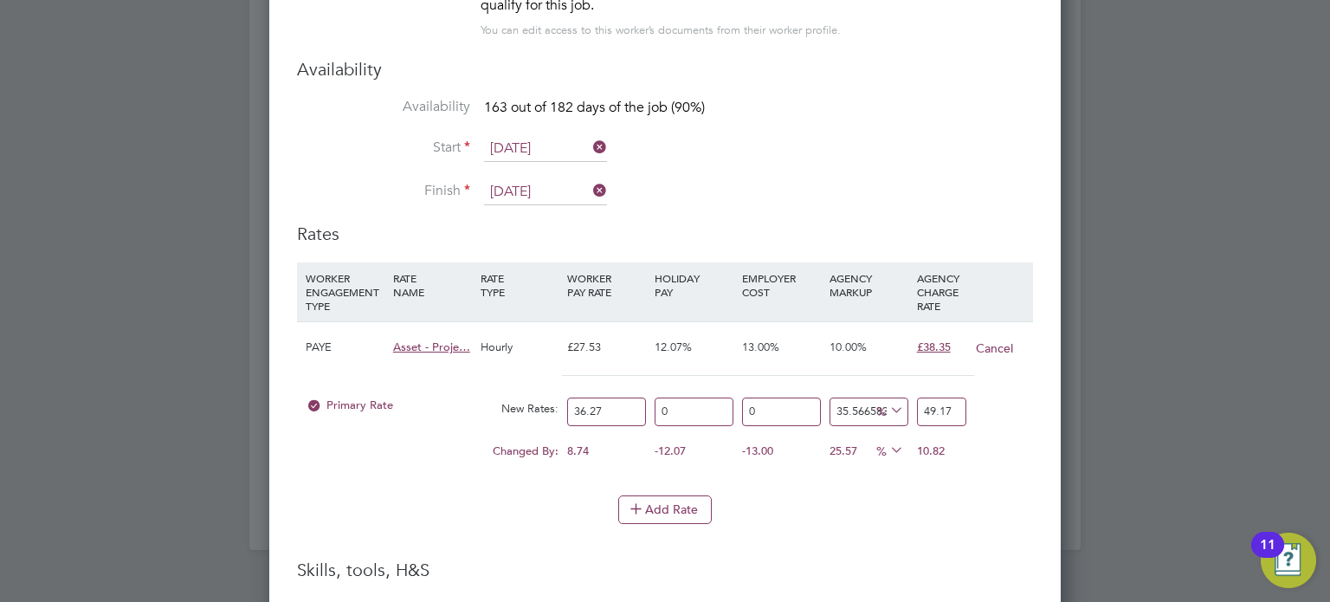
click at [550, 396] on div "Primary Rate New Rates: 36.27 0 n/a 0 n/a 35.56658395368073 12.9 % 49.17" at bounding box center [665, 412] width 736 height 46
click at [468, 437] on div "Changed By:" at bounding box center [432, 451] width 262 height 33
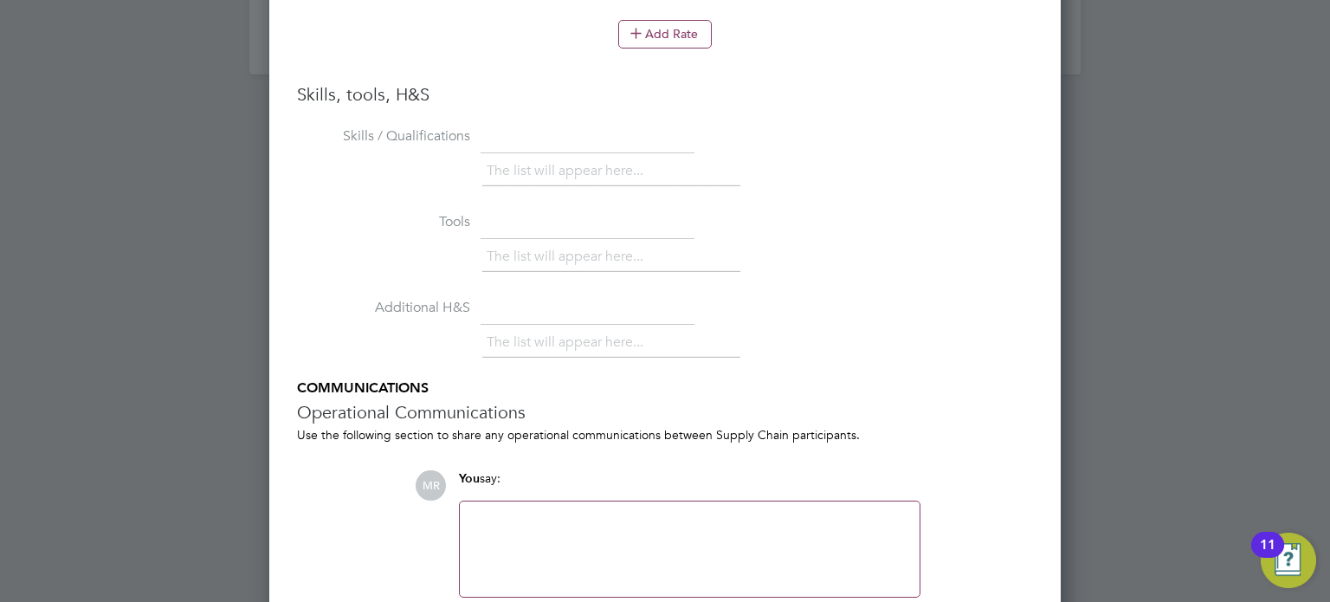
scroll to position [2106, 0]
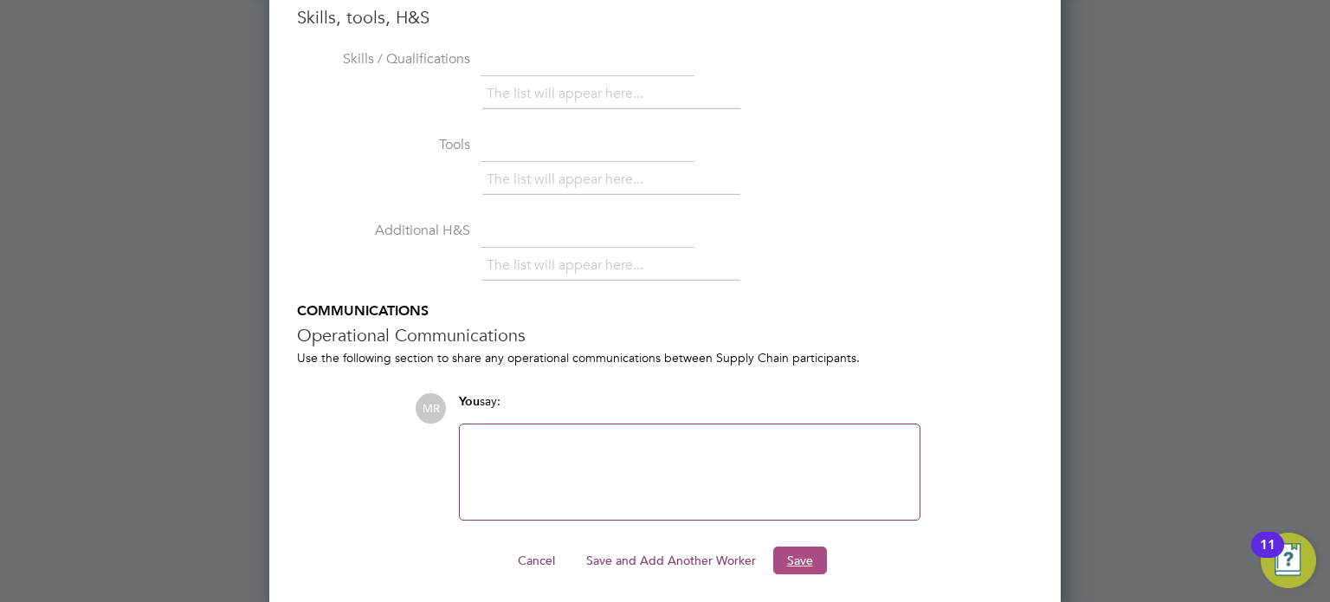
click at [793, 546] on button "Save" at bounding box center [800, 560] width 54 height 28
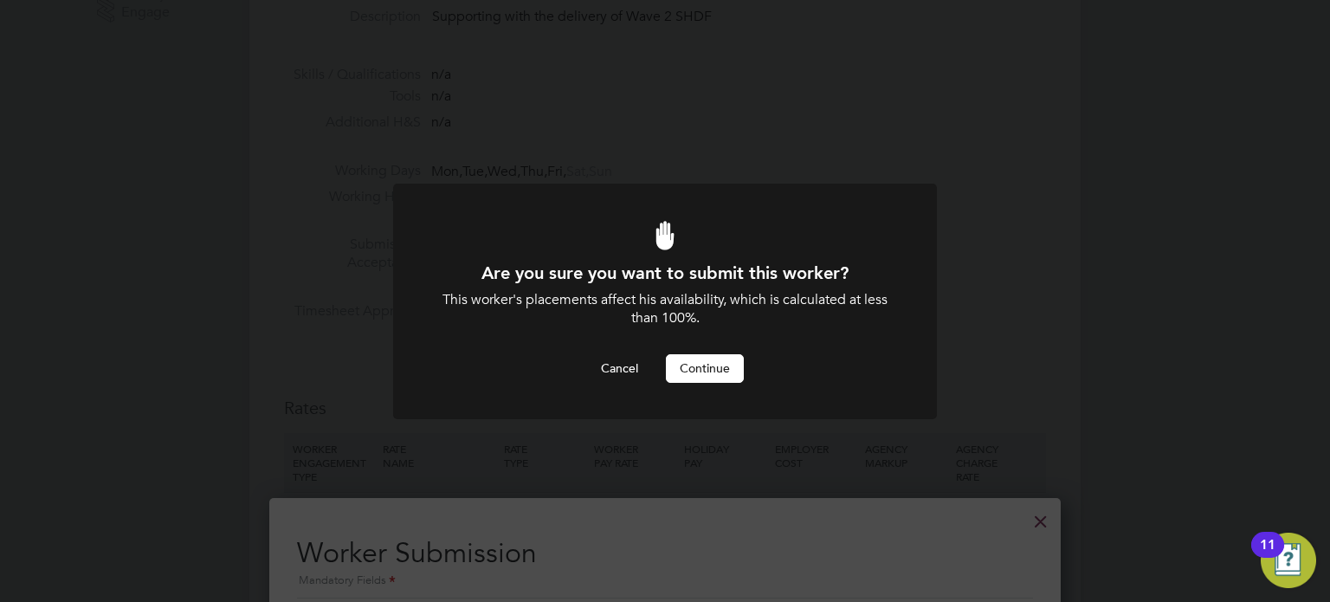
click at [711, 372] on button "Continue" at bounding box center [705, 368] width 78 height 28
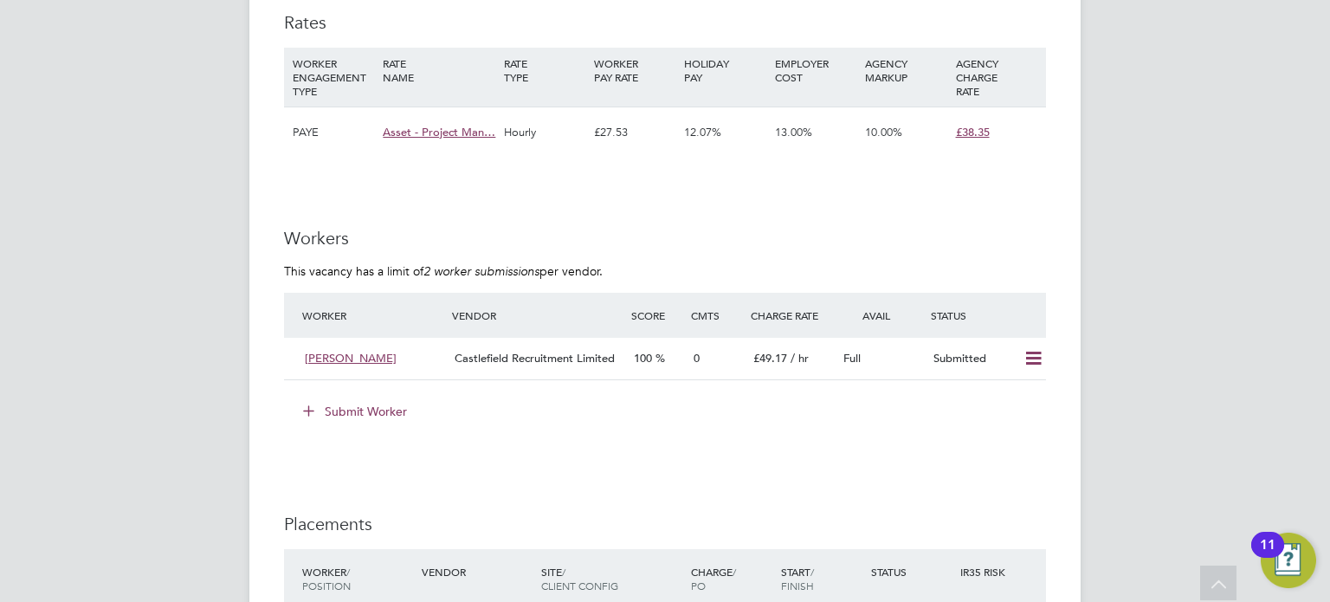
scroll to position [1126, 0]
